Goal: Check status: Check status

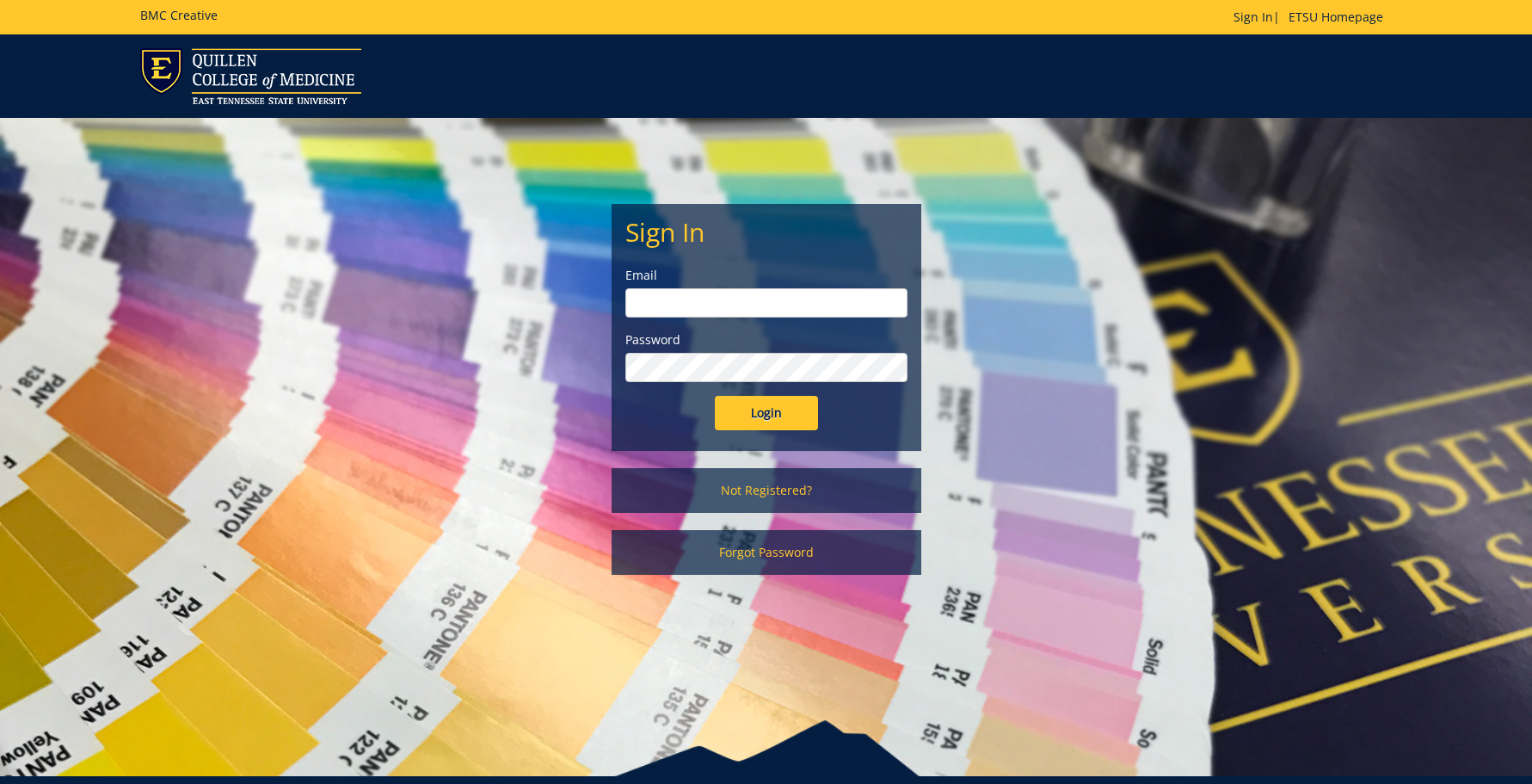
click at [692, 307] on input "email" at bounding box center [766, 302] width 282 height 30
type input "[EMAIL_ADDRESS][DOMAIN_NAME]"
click at [715, 395] on input "Login" at bounding box center [767, 413] width 103 height 34
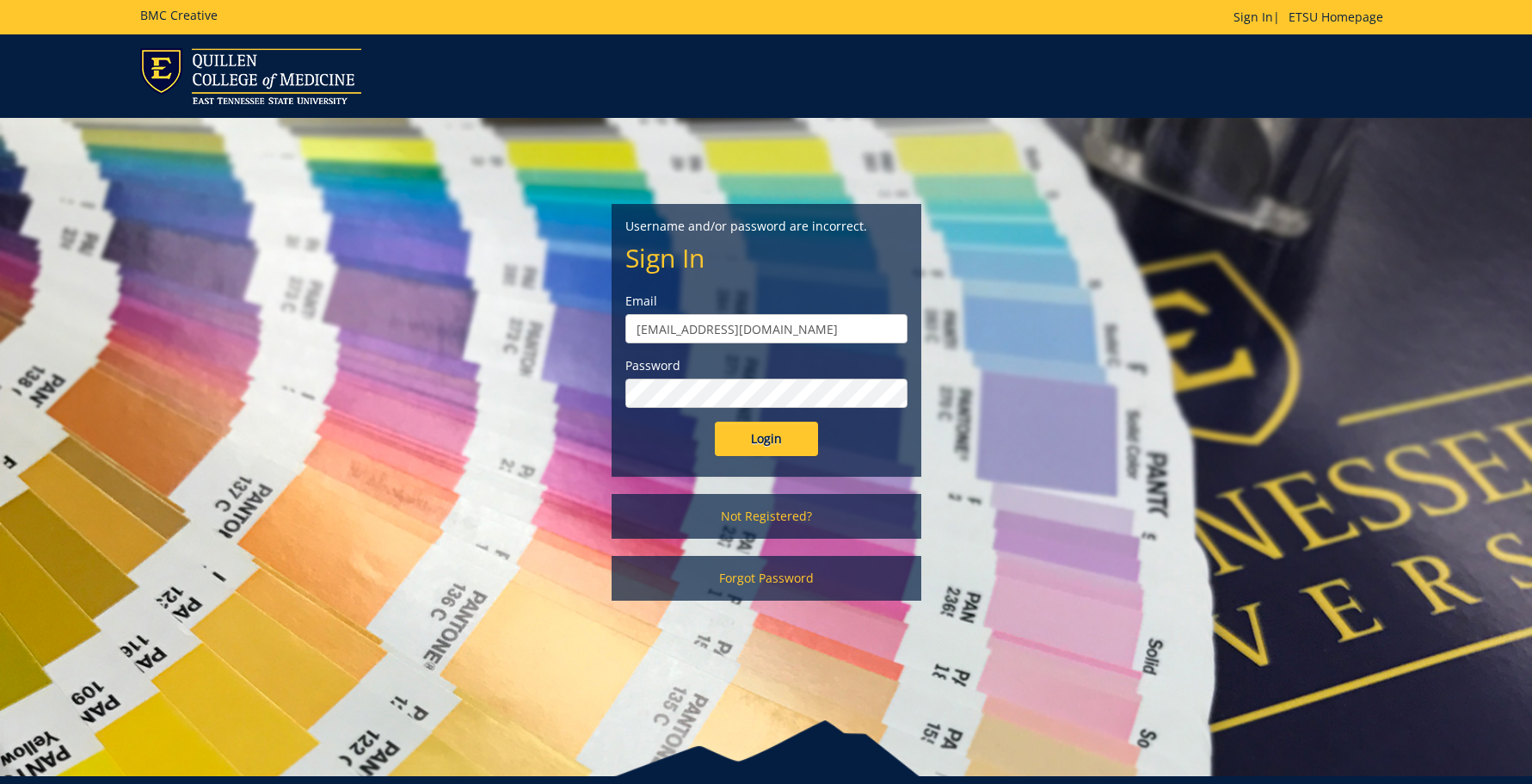
click at [715, 421] on input "Login" at bounding box center [767, 438] width 103 height 34
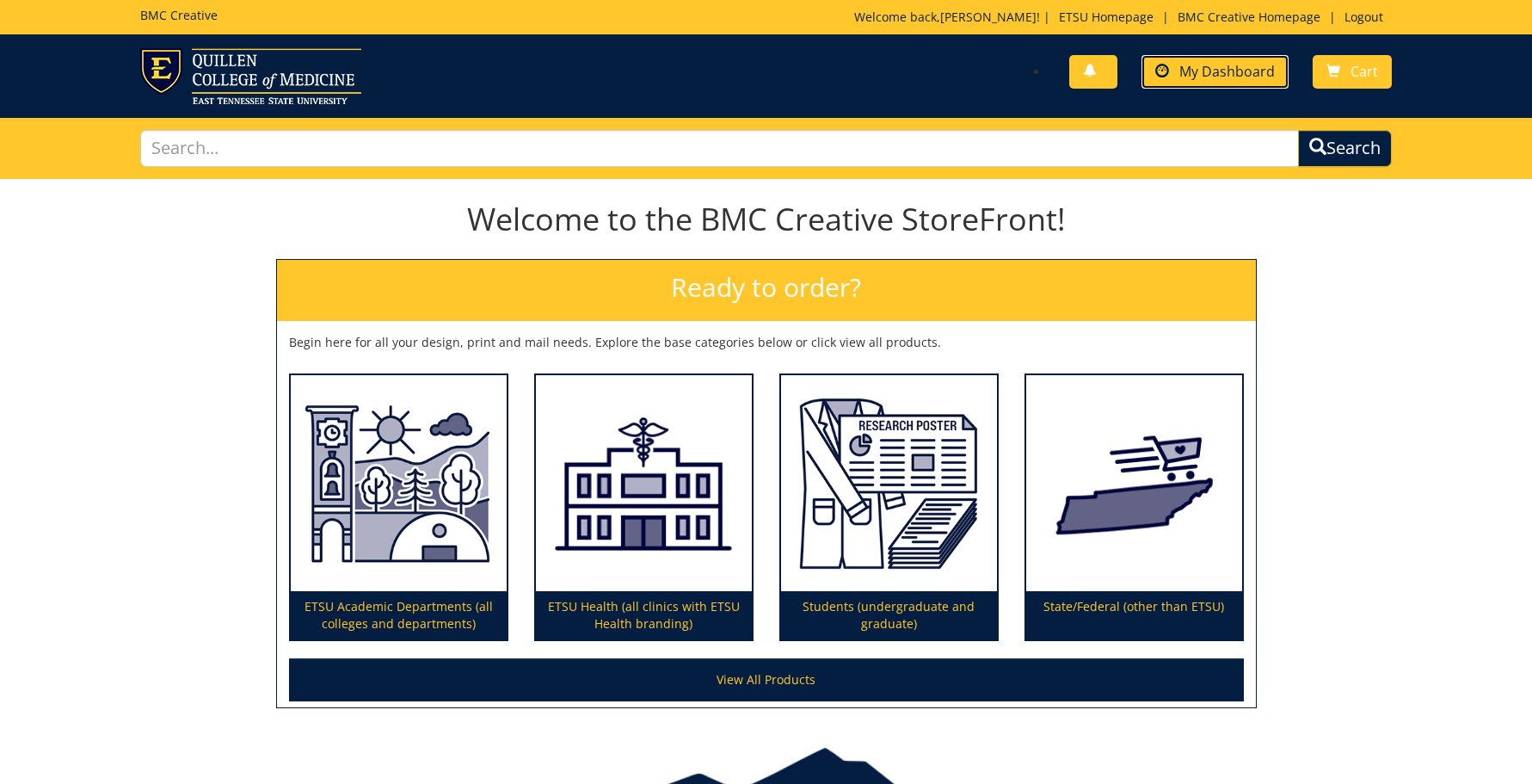
click at [1236, 76] on span "My Dashboard" at bounding box center [1228, 72] width 96 height 19
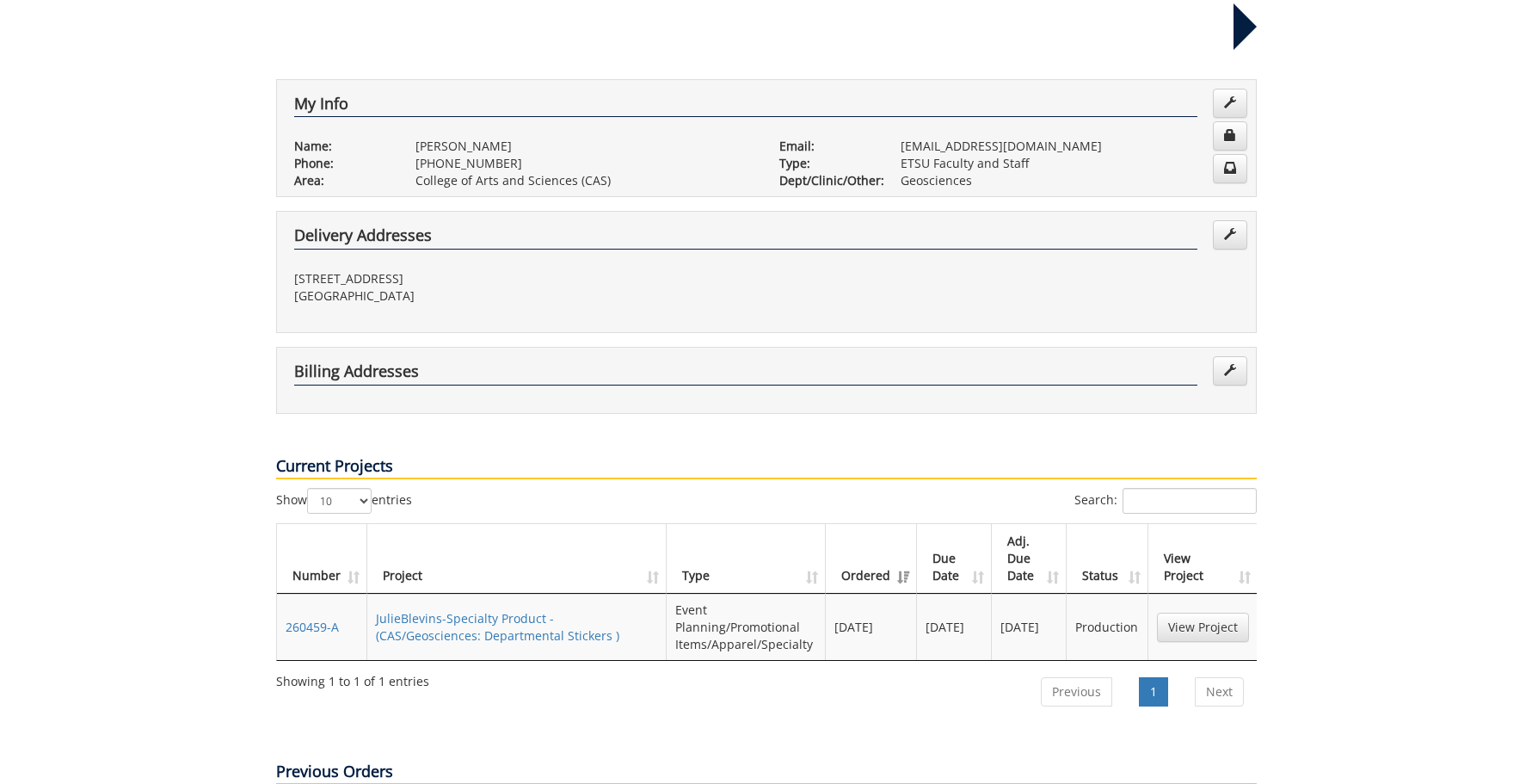
scroll to position [430, 0]
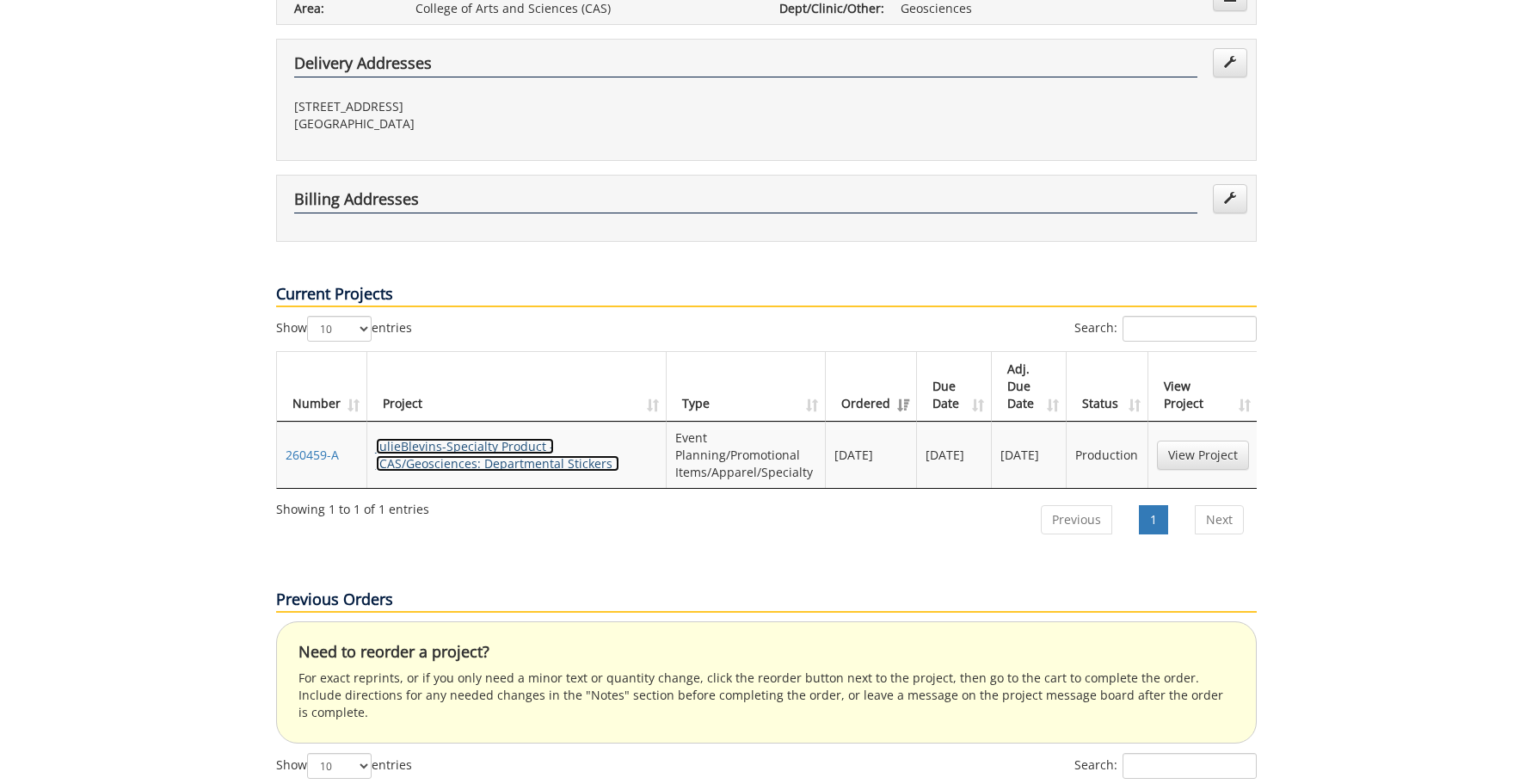
click at [460, 437] on link "JulieBlevins-Specialty Product - (CAS/Geosciences: Departmental Stickers )" at bounding box center [498, 454] width 243 height 34
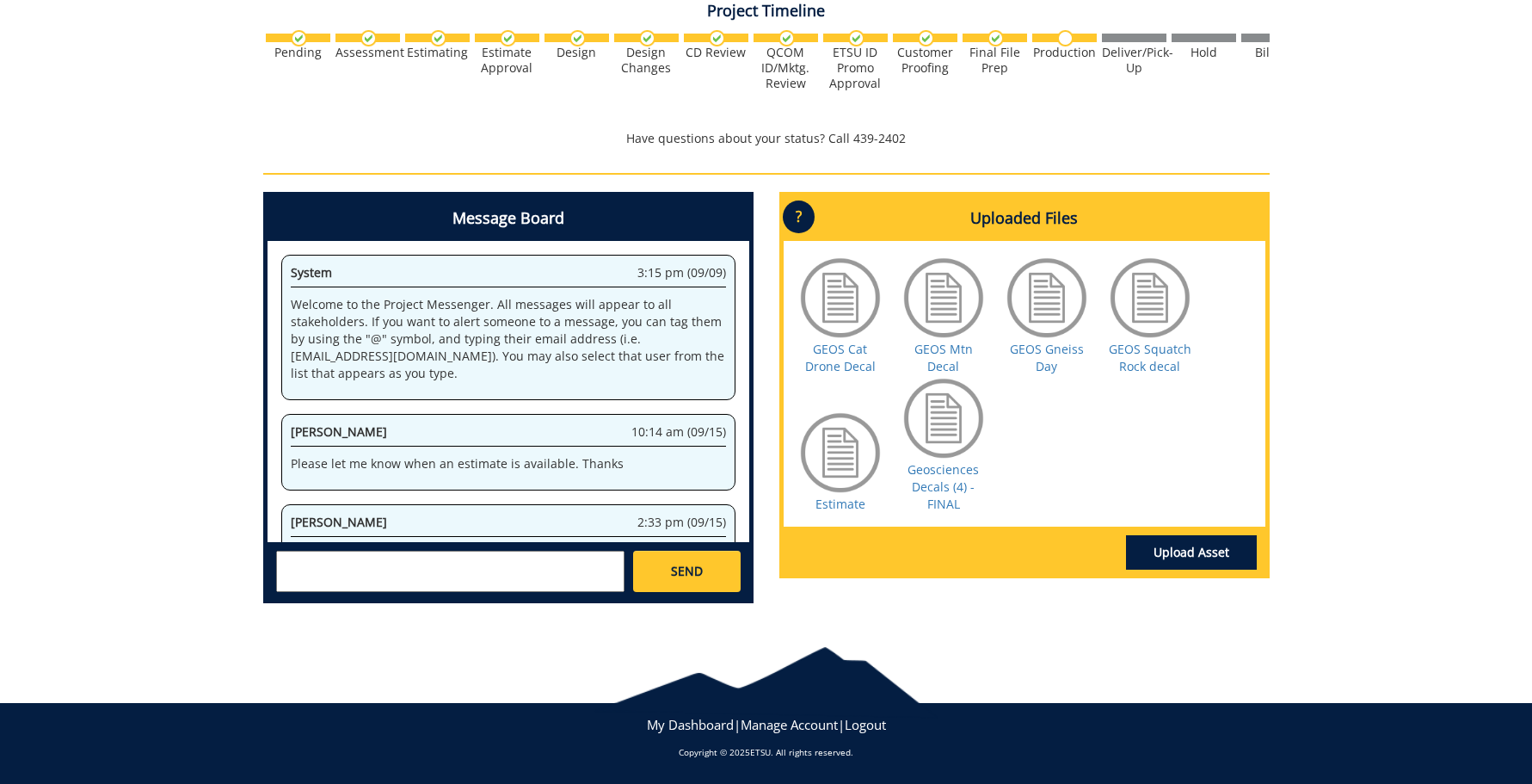
scroll to position [468, 0]
